Goal: Information Seeking & Learning: Learn about a topic

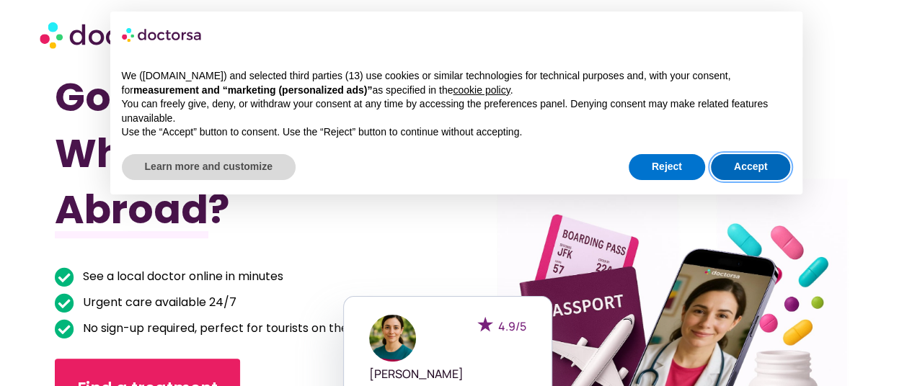
click at [726, 178] on button "Accept" at bounding box center [751, 167] width 80 height 26
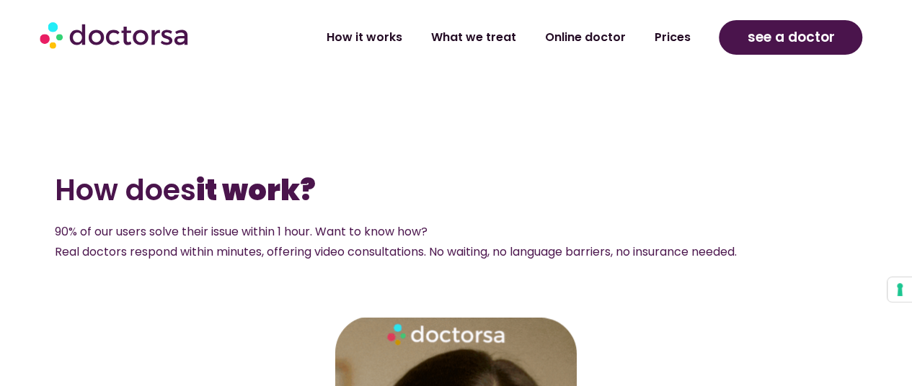
scroll to position [1874, 0]
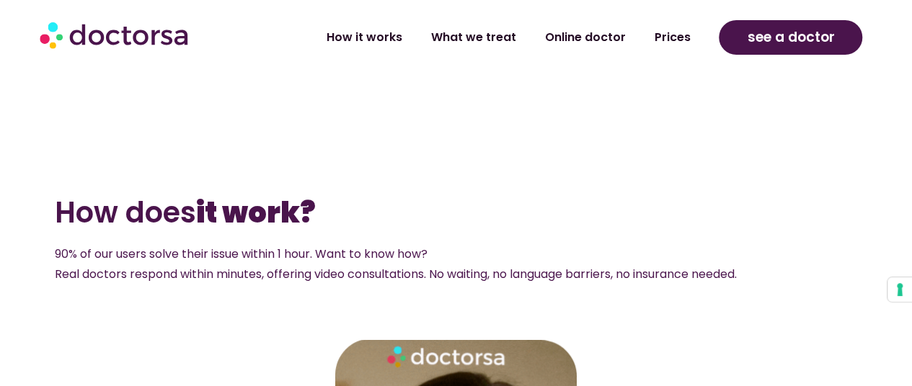
click at [781, 73] on link "what we treat" at bounding box center [748, 64] width 107 height 17
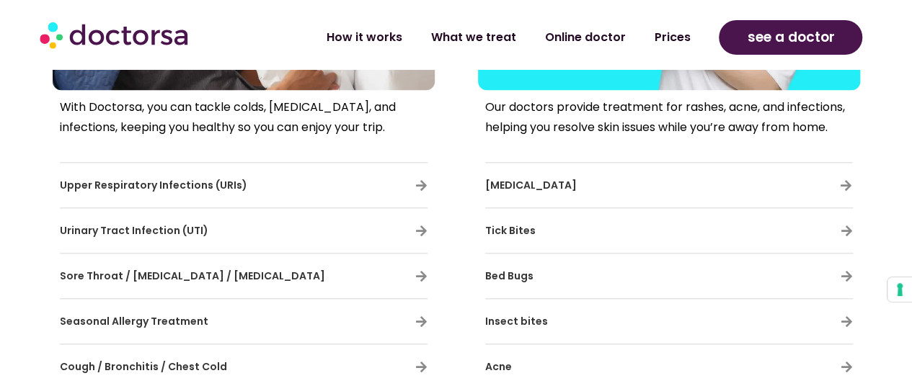
scroll to position [721, 0]
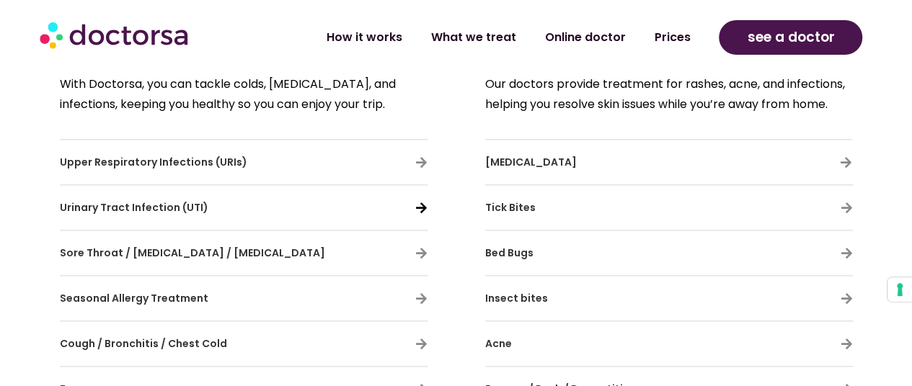
click at [424, 211] on icon at bounding box center [421, 208] width 12 height 12
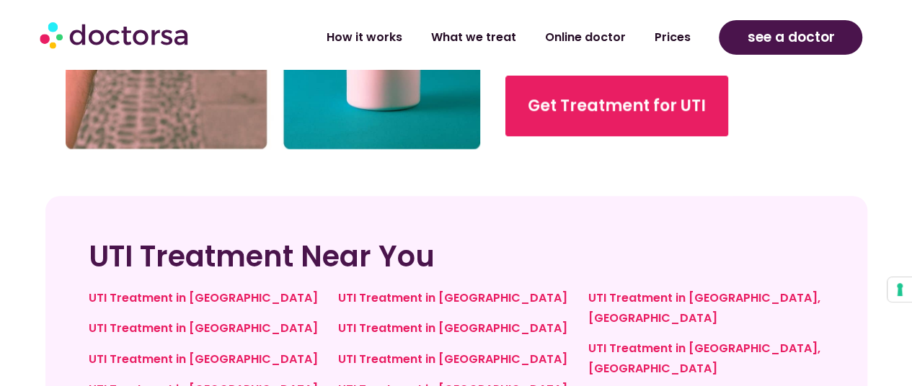
scroll to position [3171, 0]
